Goal: Task Accomplishment & Management: Manage account settings

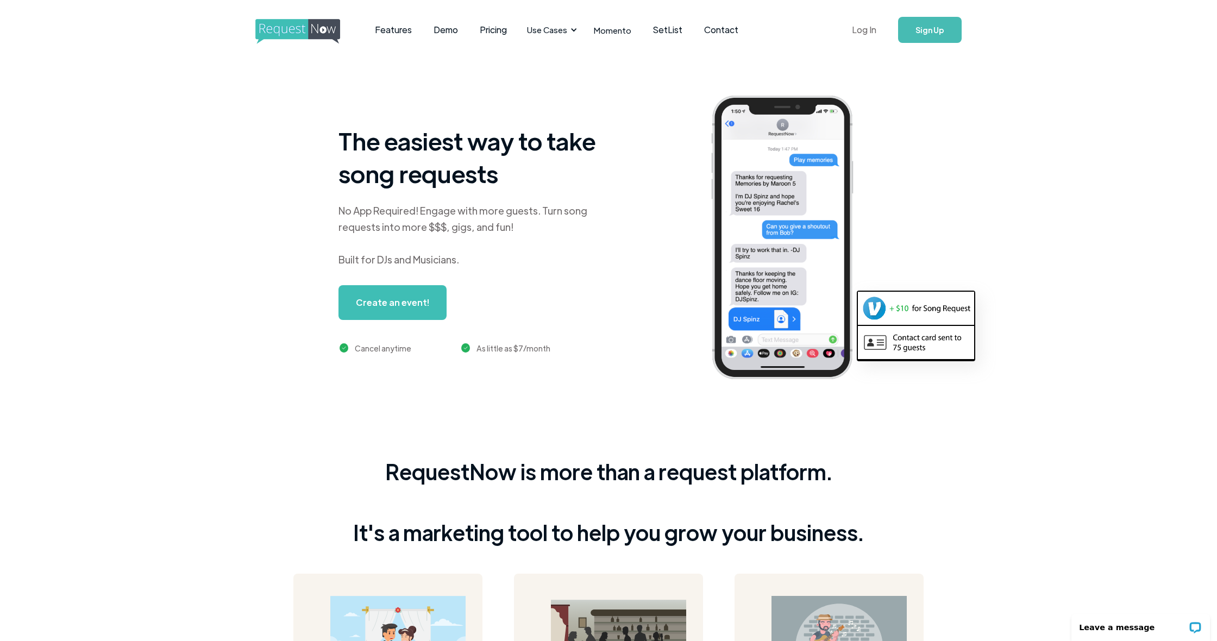
click at [866, 32] on link "Log In" at bounding box center [864, 30] width 46 height 38
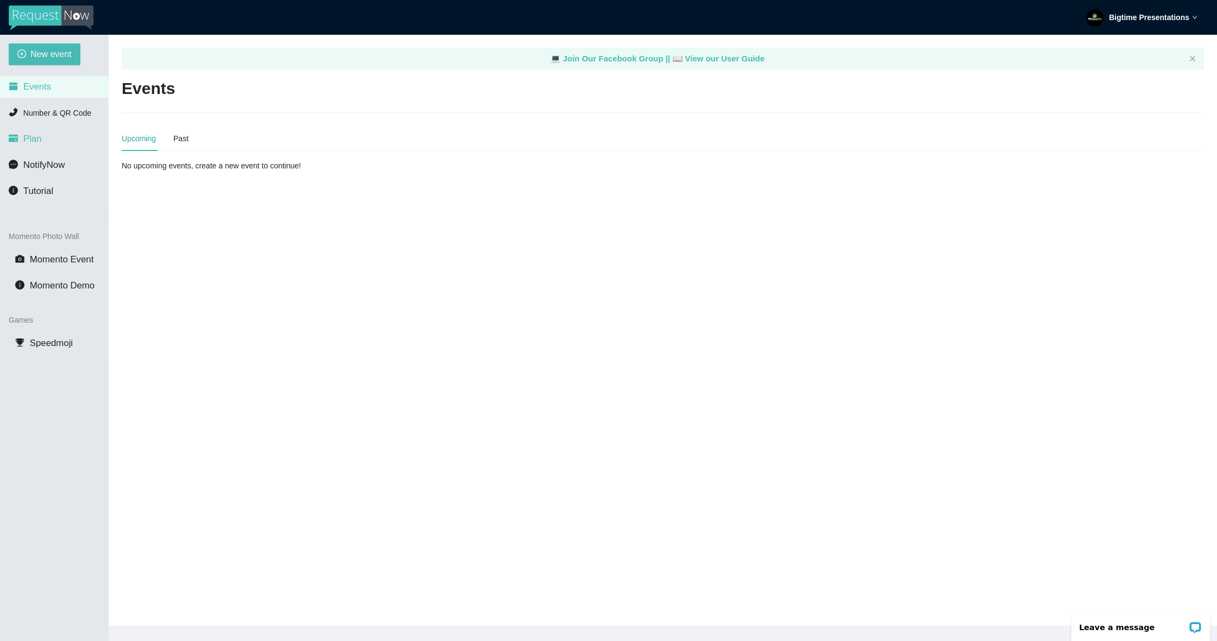
click at [36, 135] on span "Plan" at bounding box center [32, 139] width 18 height 10
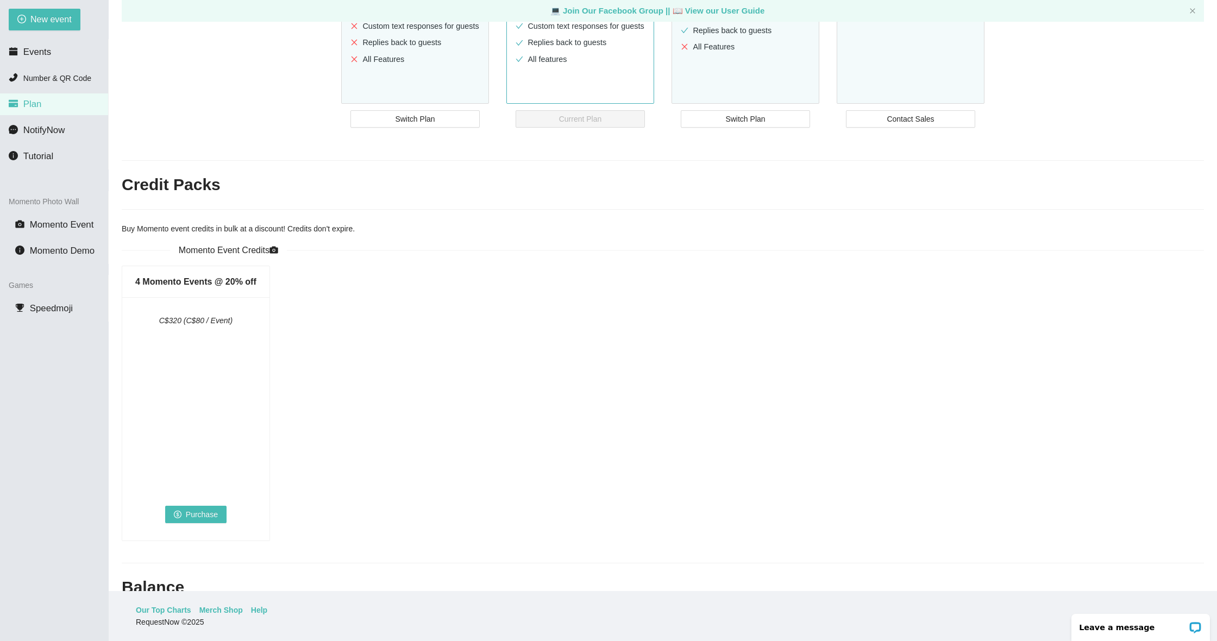
scroll to position [228, 0]
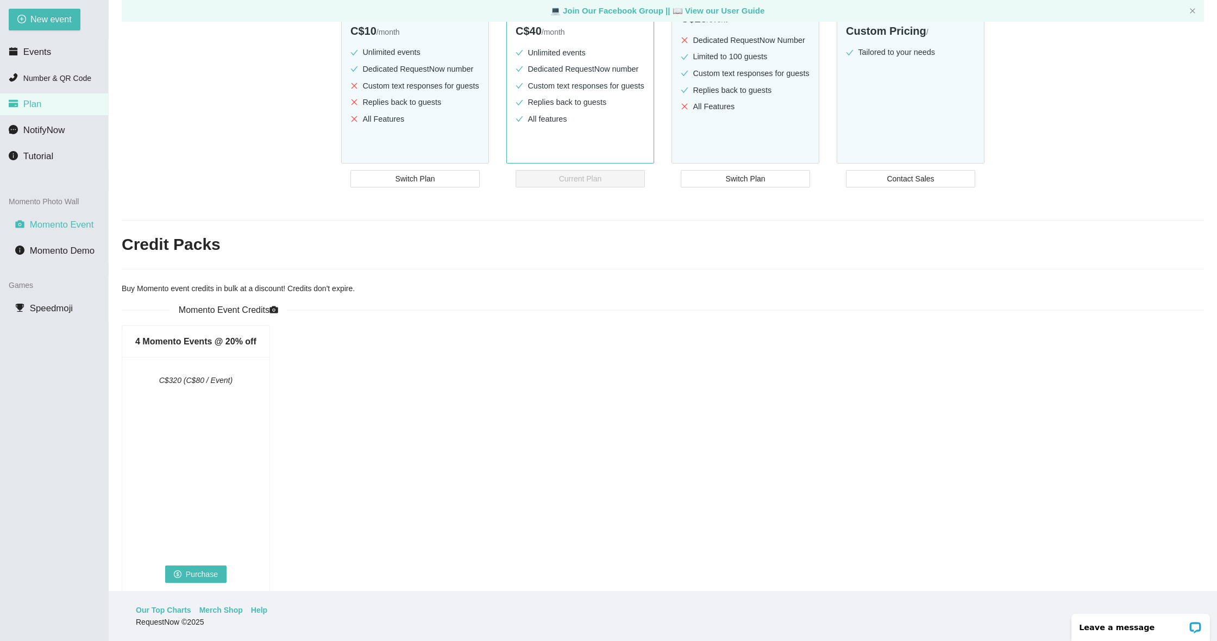
click at [47, 229] on span "Momento Event" at bounding box center [62, 224] width 64 height 10
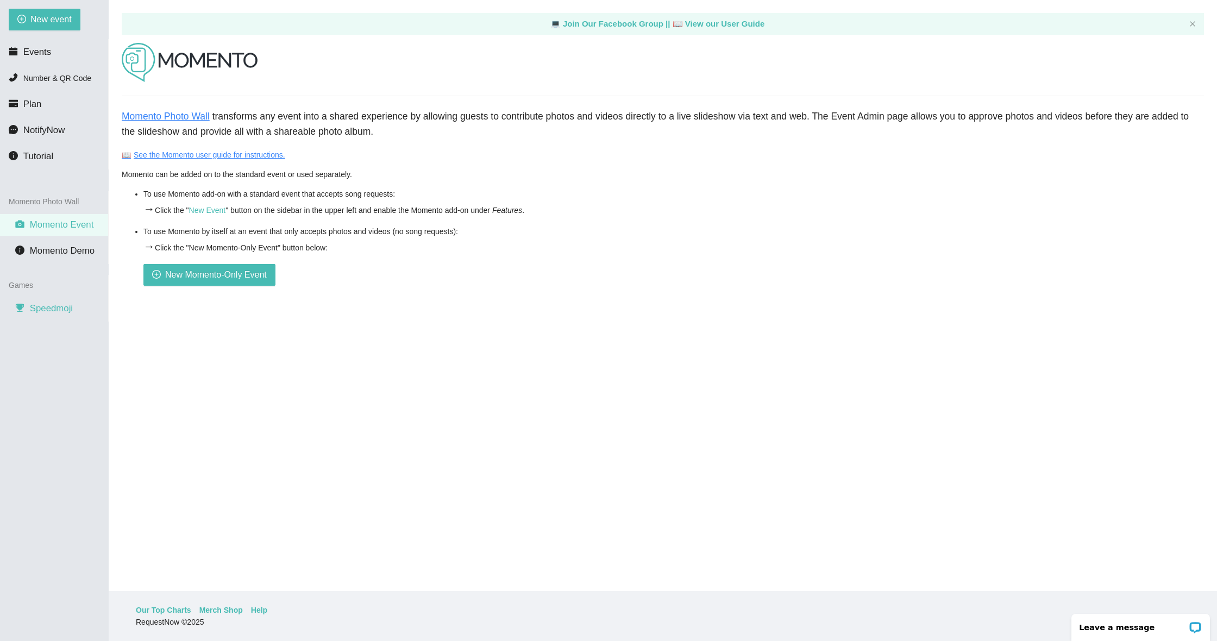
click at [55, 309] on span "Speedmoji" at bounding box center [51, 308] width 43 height 10
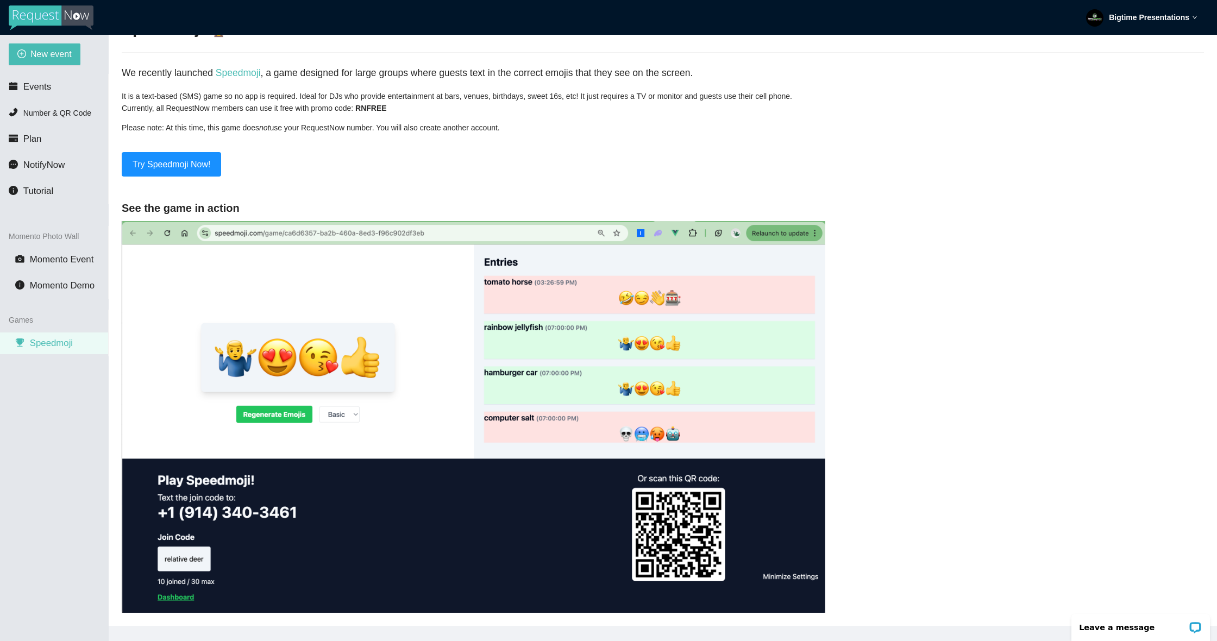
scroll to position [68, 0]
click at [34, 86] on span "Events" at bounding box center [37, 86] width 28 height 10
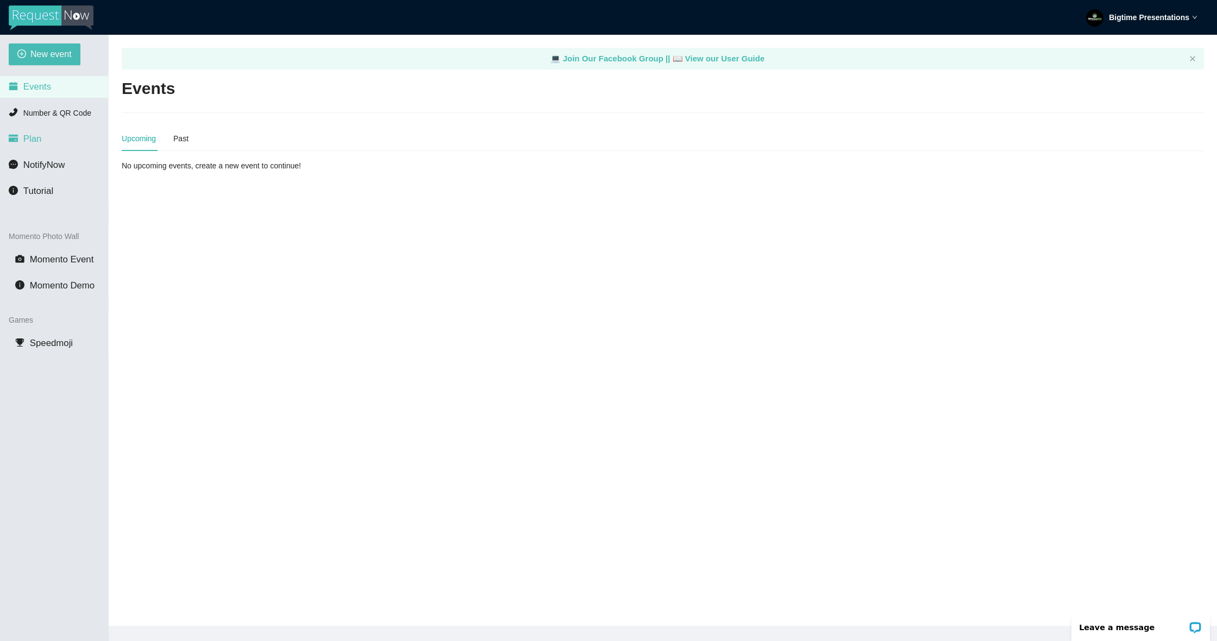
click at [50, 148] on li "Plan" at bounding box center [54, 139] width 108 height 22
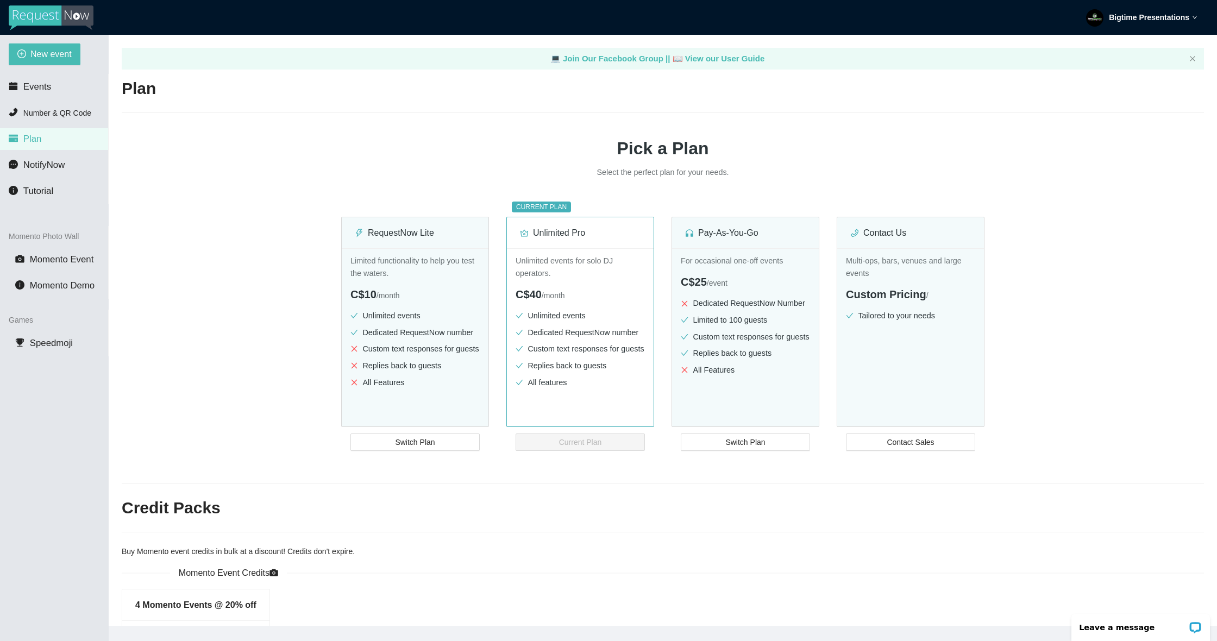
click at [1134, 21] on strong "Bigtime Presentations" at bounding box center [1149, 17] width 80 height 9
click at [1125, 47] on span "Profile" at bounding box center [1118, 47] width 26 height 10
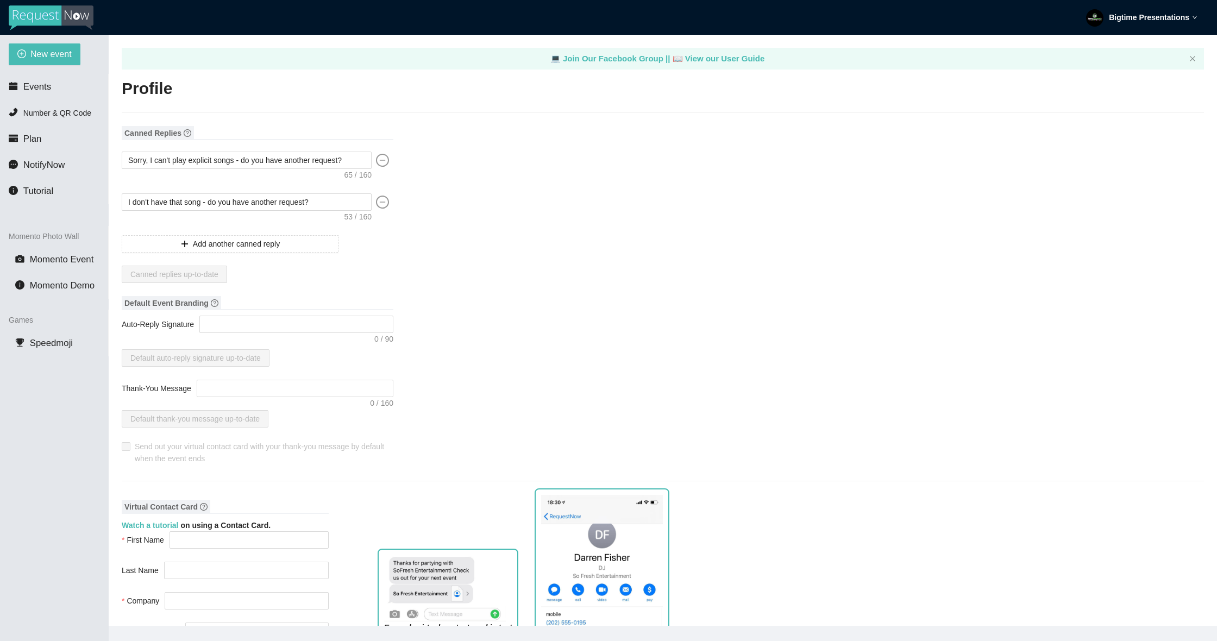
type textarea "https://virtualdj.com/ask/DJ_Spinz"
type input "Bigtime"
type input "Presentations"
type input "Bigtime Presentations DJ Service"
type input "DJ"
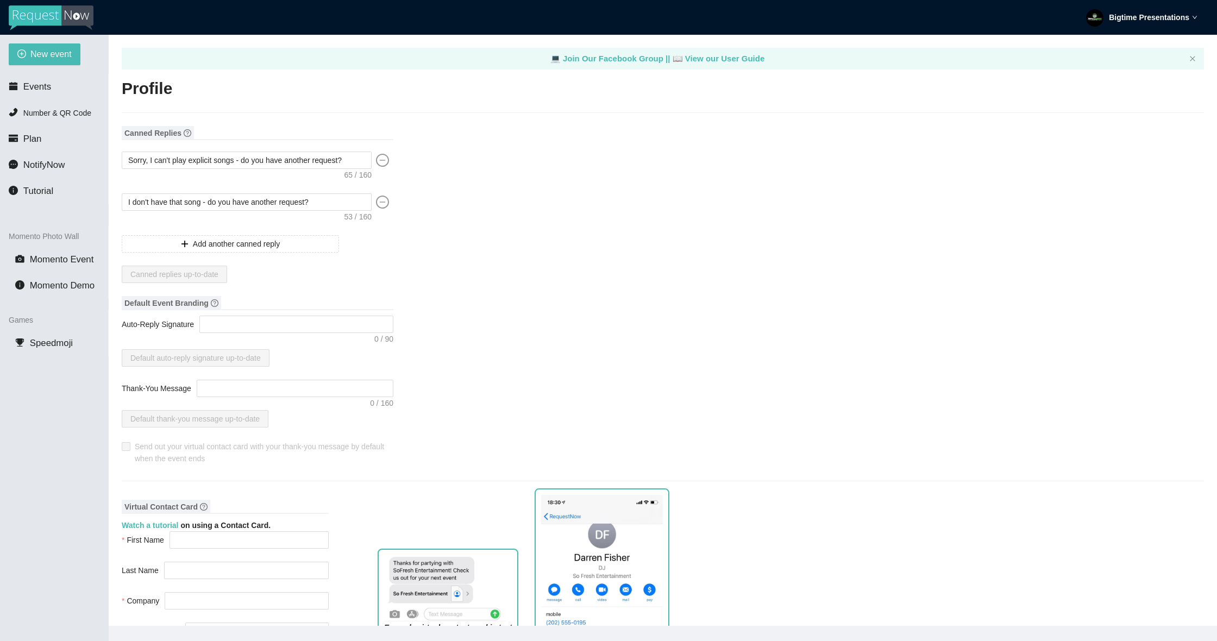
type input "(519) 503-7013"
type input "bigtimepresentations@gmail.com"
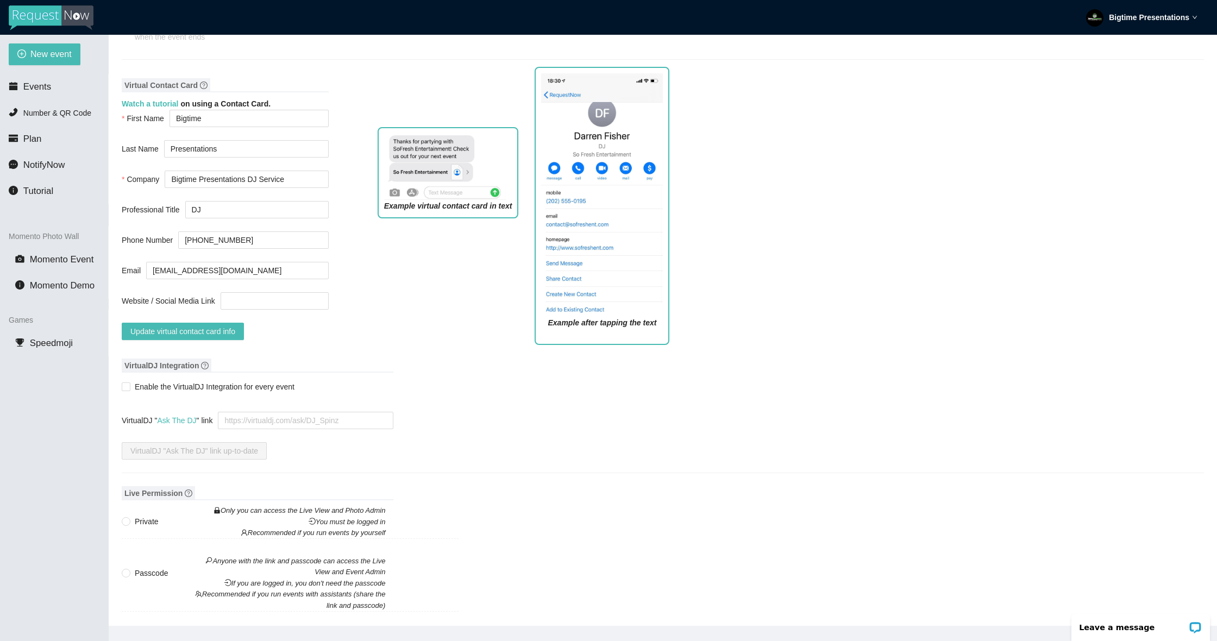
scroll to position [422, 0]
click at [235, 330] on span "Update virtual contact card info" at bounding box center [182, 331] width 105 height 12
drag, startPoint x: 687, startPoint y: 290, endPoint x: 659, endPoint y: 298, distance: 28.2
click at [683, 292] on div "Virtual Contact Card Watch a tutorial on using a Contact Card. First Name Bigti…" at bounding box center [663, 212] width 1082 height 280
click at [659, 298] on img at bounding box center [602, 194] width 122 height 243
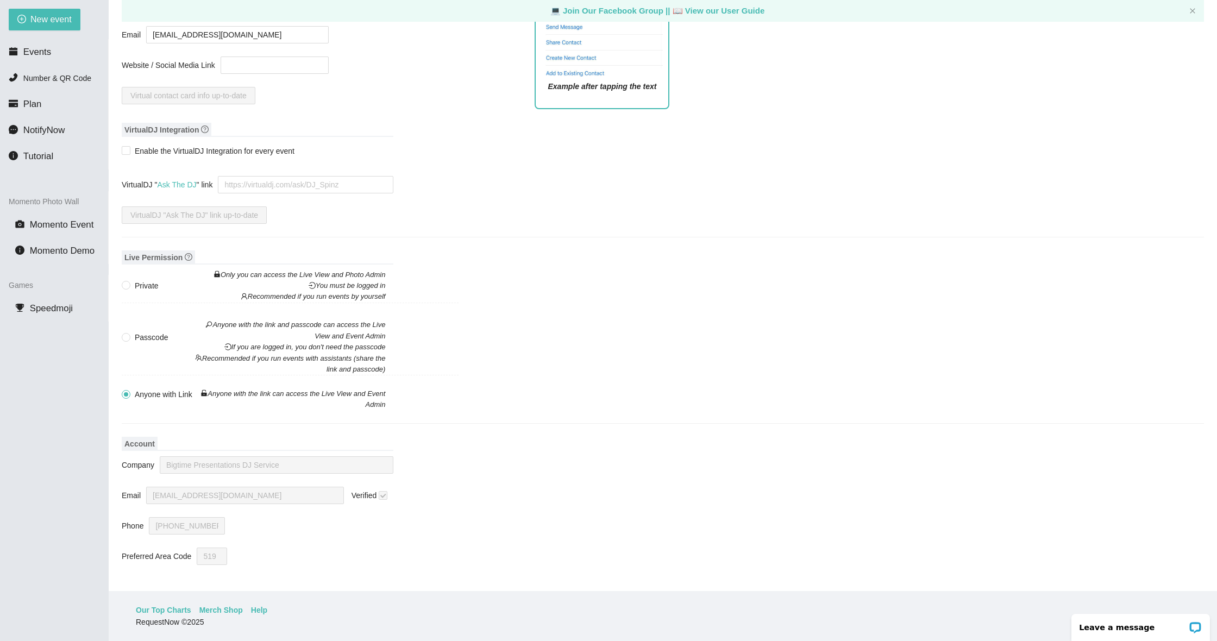
scroll to position [35, 0]
click at [134, 280] on span "Private Only you can access the Live View and Photo Admin You must be logged in…" at bounding box center [259, 291] width 259 height 23
click at [129, 281] on input "Private Only you can access the Live View and Photo Admin You must be logged in…" at bounding box center [126, 285] width 8 height 8
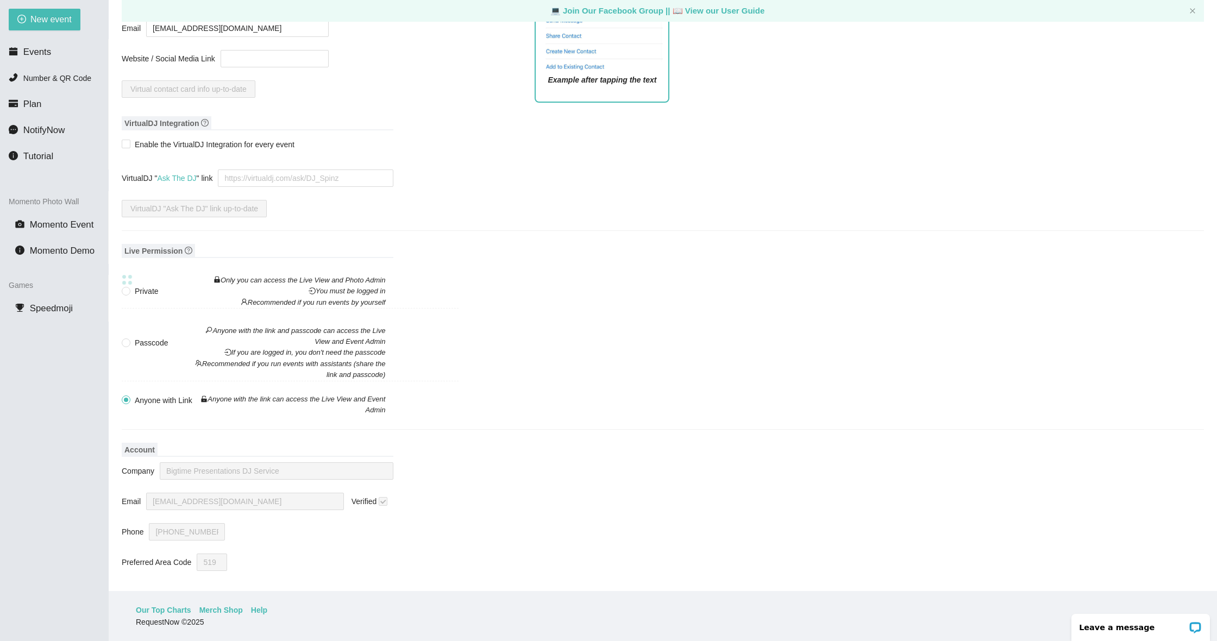
radio input "true"
radio input "false"
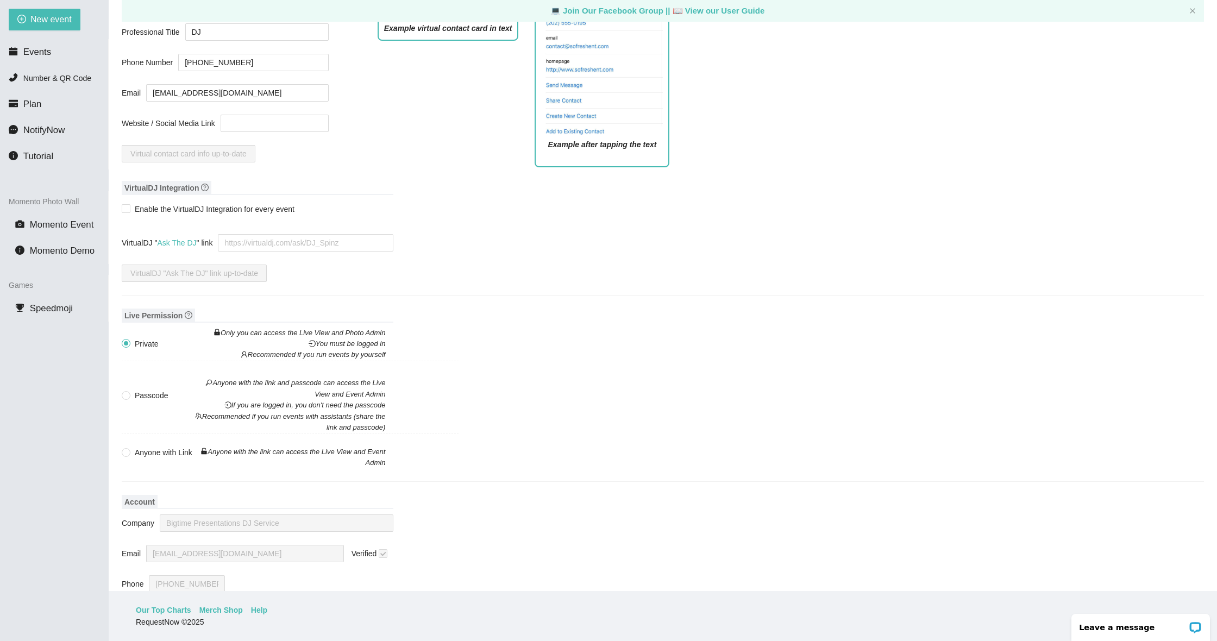
scroll to position [566, 0]
click at [187, 314] on icon "question-circle" at bounding box center [189, 314] width 8 height 8
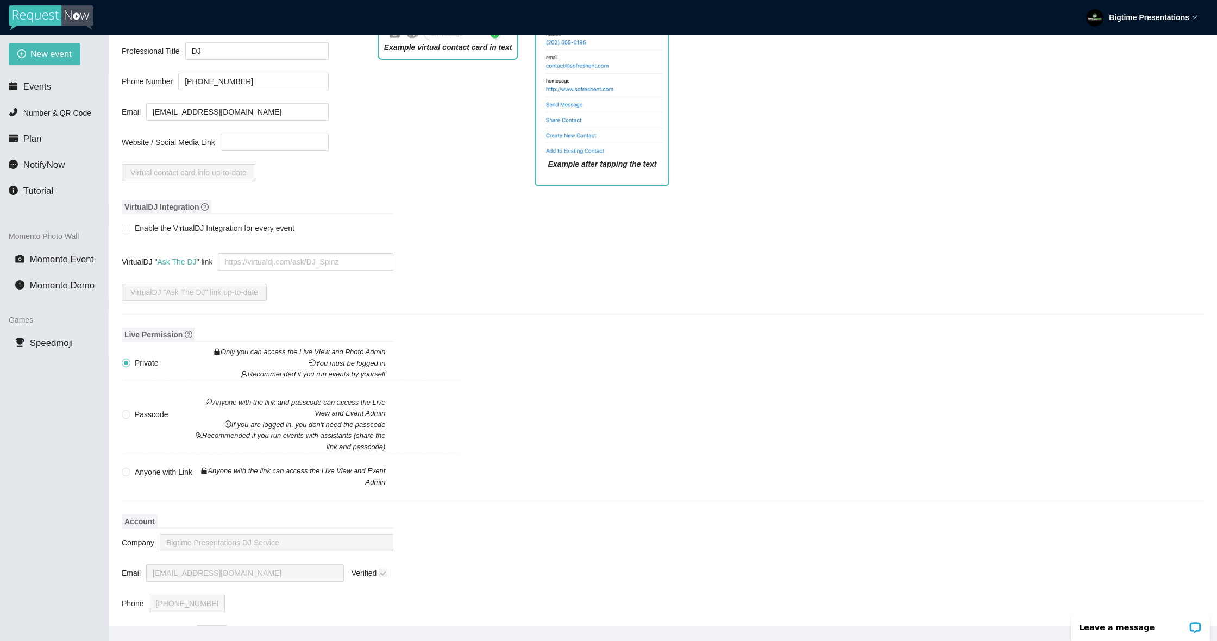
scroll to position [581, 0]
click at [38, 0] on html "Bigtime Presentations New event Events Number & QR Code Plan NotifyNow Tutorial…" at bounding box center [608, 320] width 1217 height 641
